Goal: Find specific page/section: Find specific page/section

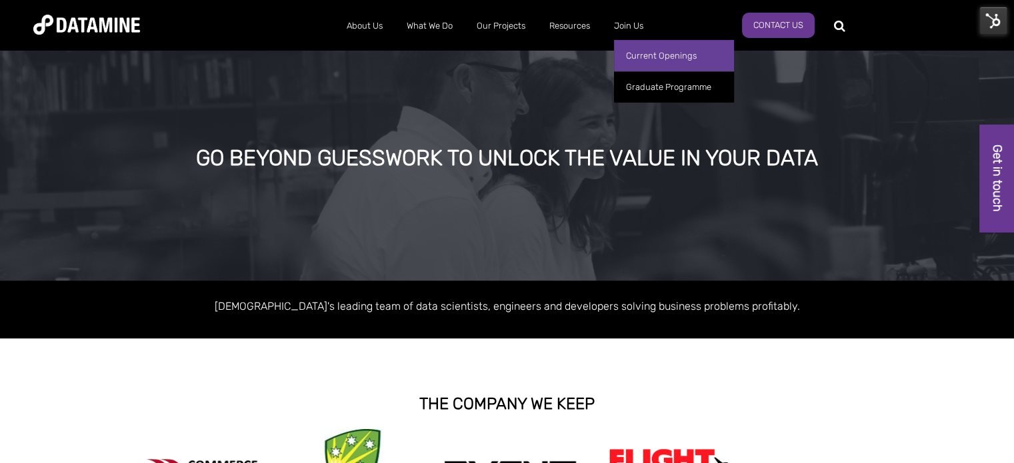
click at [656, 63] on link "Current Openings" at bounding box center [674, 55] width 120 height 31
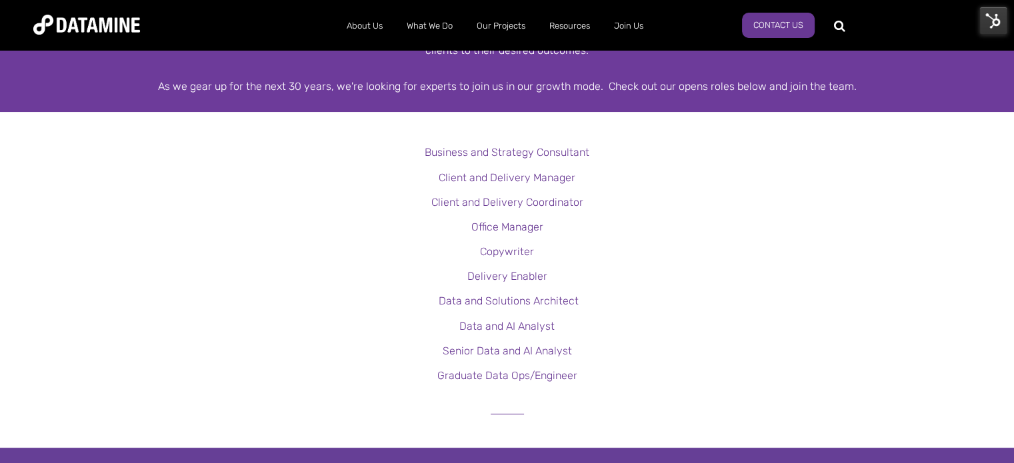
scroll to position [333, 0]
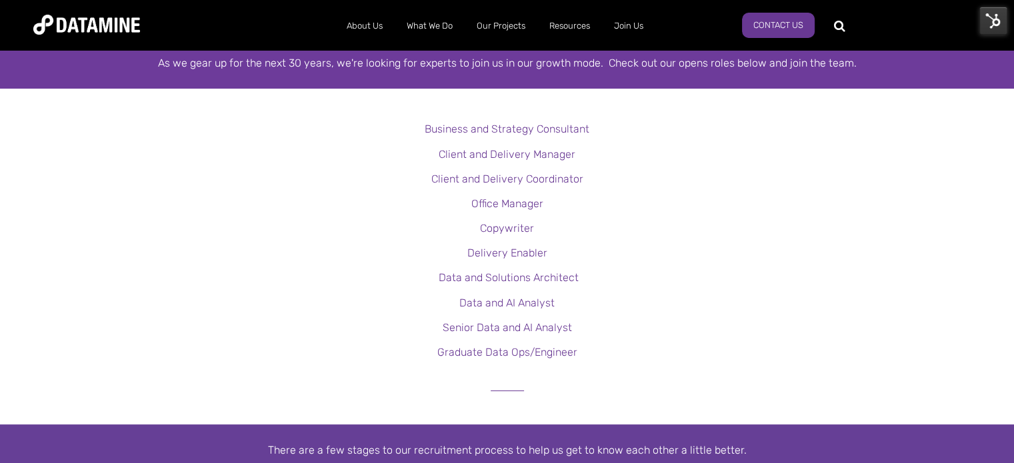
click at [838, 158] on p "Client and Delivery Manager" at bounding box center [507, 154] width 1014 height 18
click at [291, 227] on p "Copywriter" at bounding box center [507, 228] width 1014 height 18
click at [277, 205] on p "Office Manager" at bounding box center [507, 204] width 1014 height 18
